Goal: Obtain resource: Download file/media

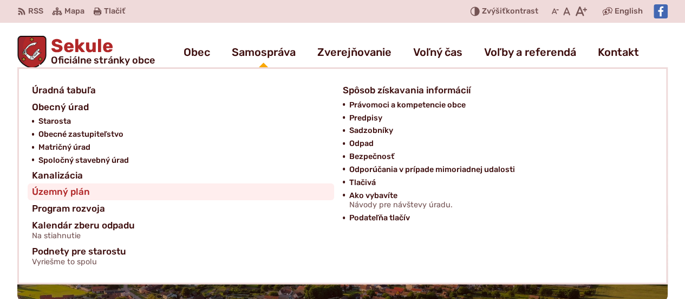
click at [56, 190] on span "Územný plán" at bounding box center [61, 191] width 58 height 17
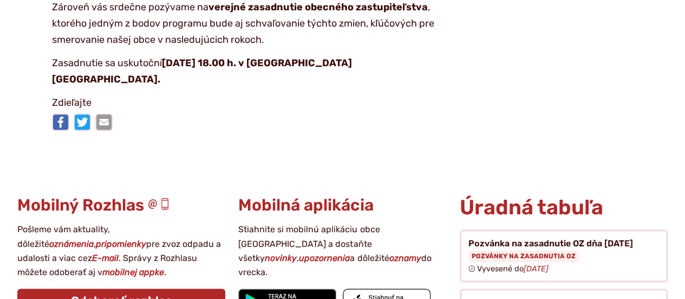
scroll to position [2276, 0]
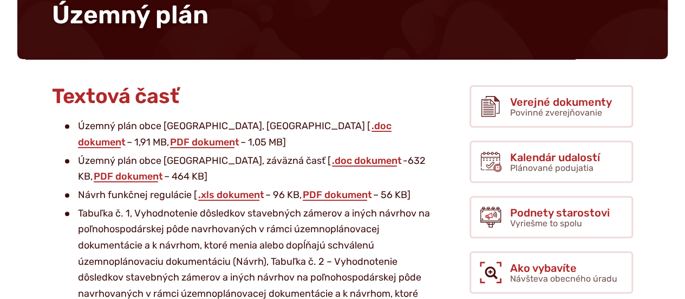
scroll to position [152, 0]
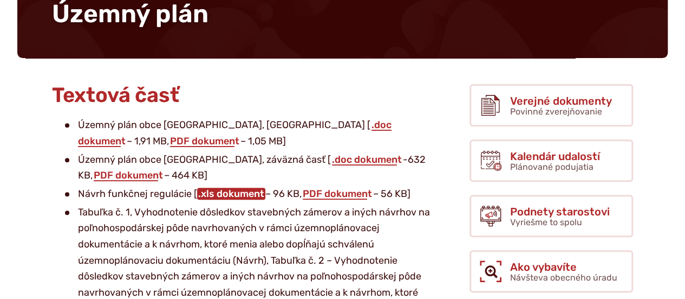
click at [238, 195] on link ".xls dokument" at bounding box center [231, 193] width 68 height 12
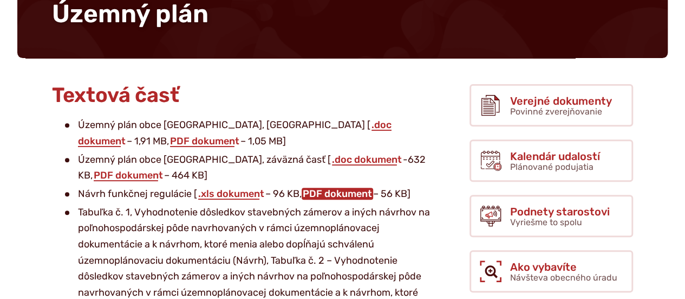
click at [336, 195] on link "PDF dokument" at bounding box center [338, 193] width 72 height 12
